Goal: Navigation & Orientation: Find specific page/section

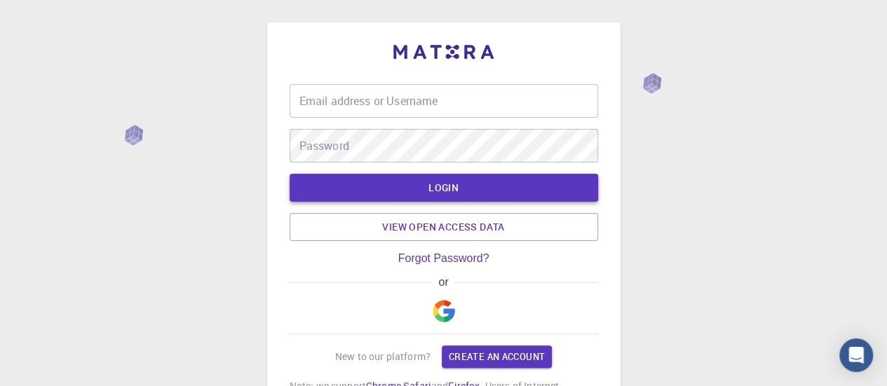
type input "gio955"
click at [442, 189] on button "LOGIN" at bounding box center [444, 188] width 309 height 28
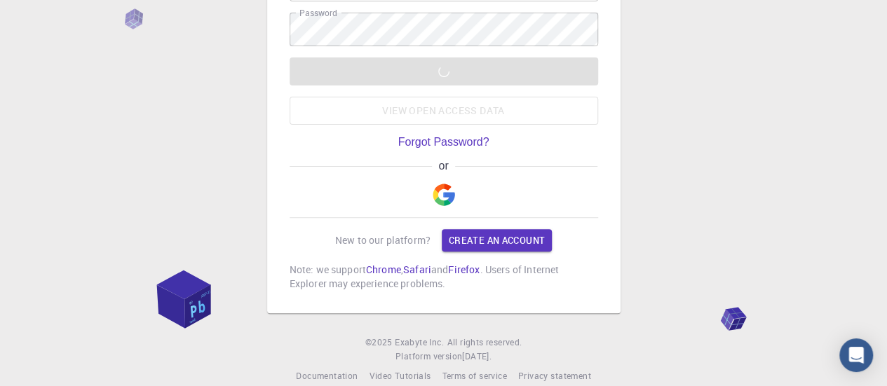
scroll to position [137, 0]
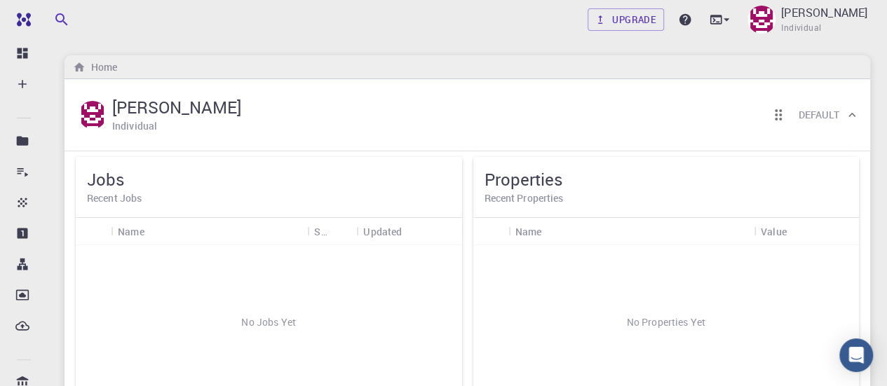
drag, startPoint x: 845, startPoint y: 17, endPoint x: 530, endPoint y: 55, distance: 317.3
click at [529, 55] on div "Home" at bounding box center [468, 67] width 806 height 24
click at [769, 15] on div "[PERSON_NAME] Individual" at bounding box center [808, 19] width 126 height 36
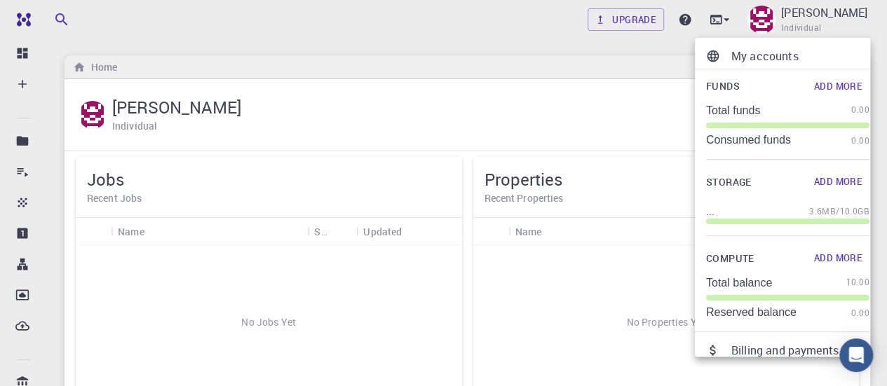
click at [878, 276] on div at bounding box center [443, 193] width 887 height 386
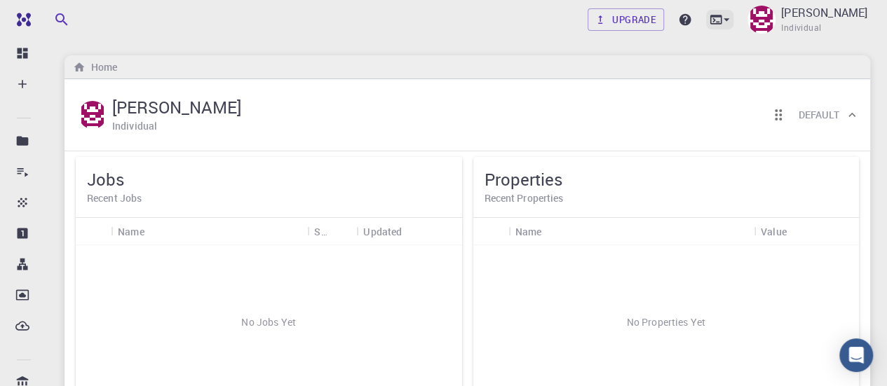
click at [720, 22] on icon at bounding box center [727, 20] width 14 height 14
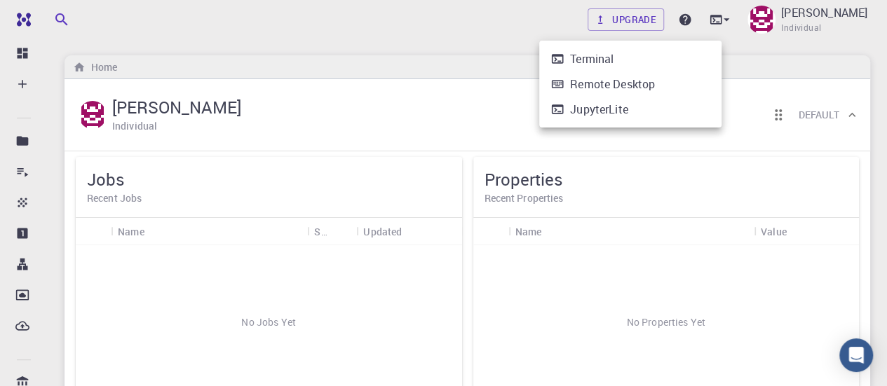
click at [448, 30] on div at bounding box center [443, 193] width 887 height 386
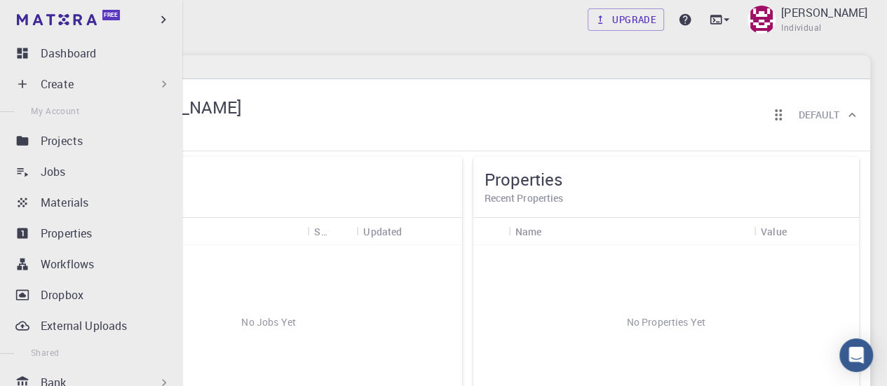
click at [55, 112] on span "My Account" at bounding box center [55, 110] width 48 height 11
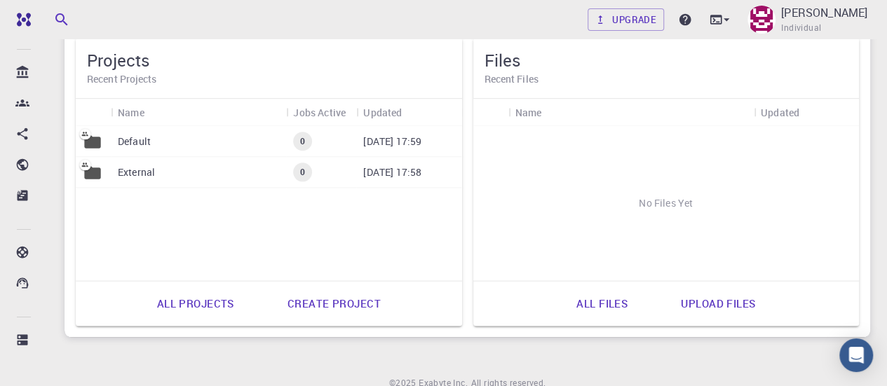
scroll to position [777, 0]
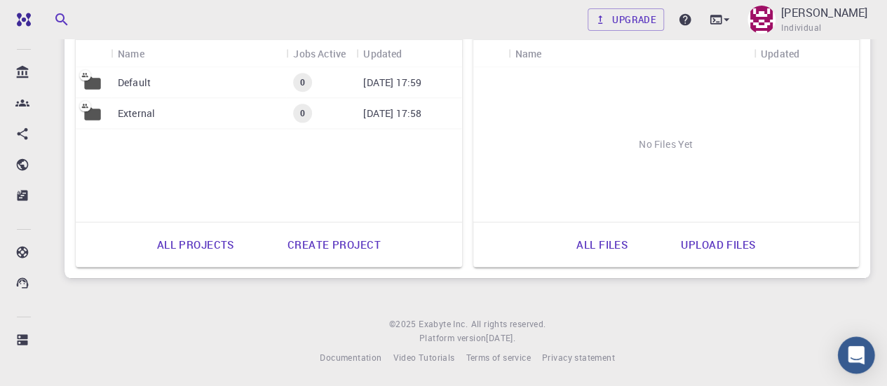
click at [851, 359] on icon "Open Intercom Messenger" at bounding box center [856, 355] width 16 height 18
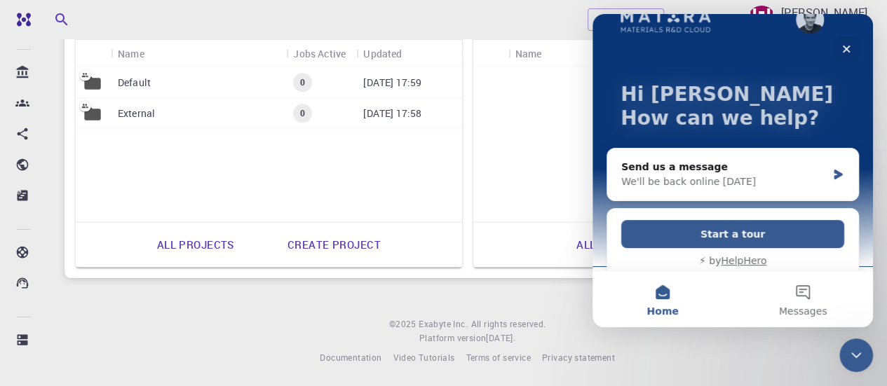
scroll to position [45, 0]
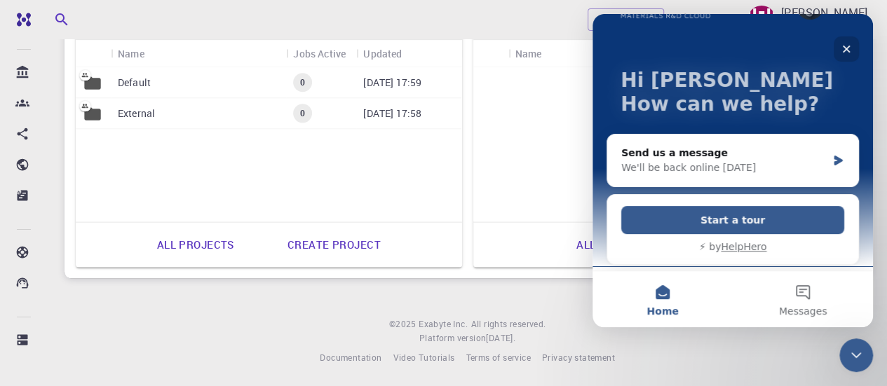
click at [847, 46] on icon "Close" at bounding box center [846, 48] width 11 height 11
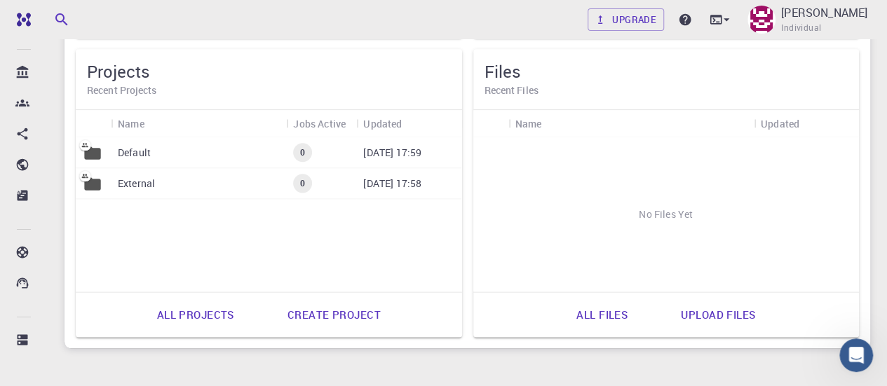
scroll to position [426, 0]
